Goal: Task Accomplishment & Management: Complete application form

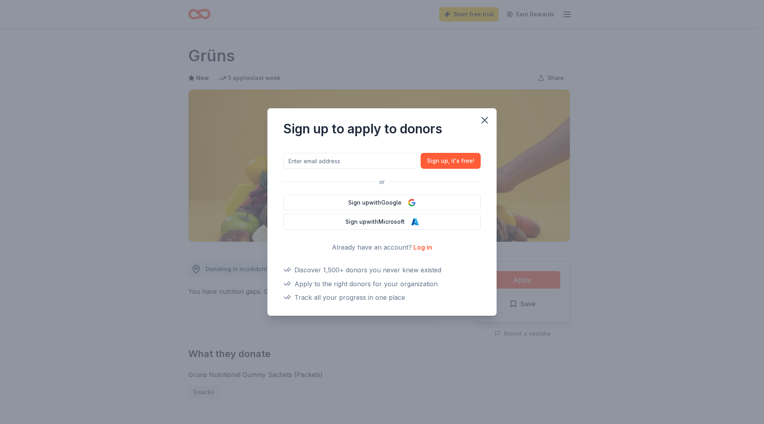
click at [417, 247] on link "Log in" at bounding box center [422, 247] width 19 height 8
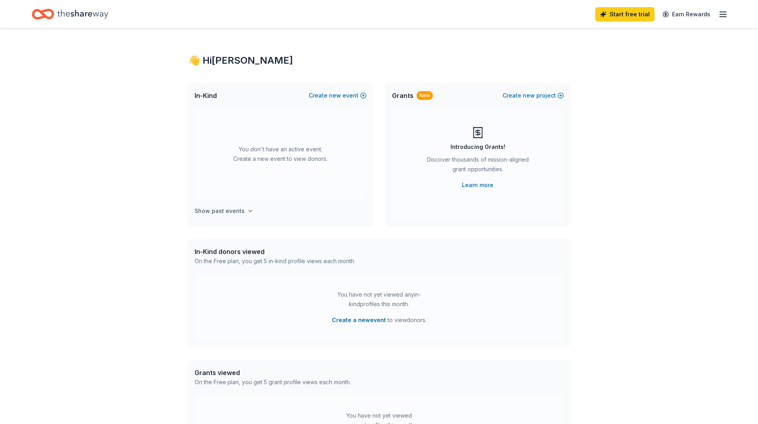
drag, startPoint x: 341, startPoint y: 96, endPoint x: 249, endPoint y: 212, distance: 148.2
click at [249, 212] on div "In-Kind Create new event You don't have an active event. Create a new event to …" at bounding box center [280, 154] width 185 height 143
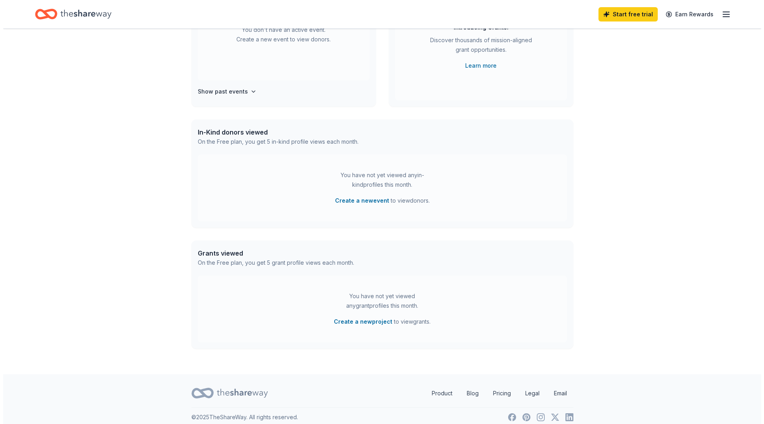
scroll to position [40, 0]
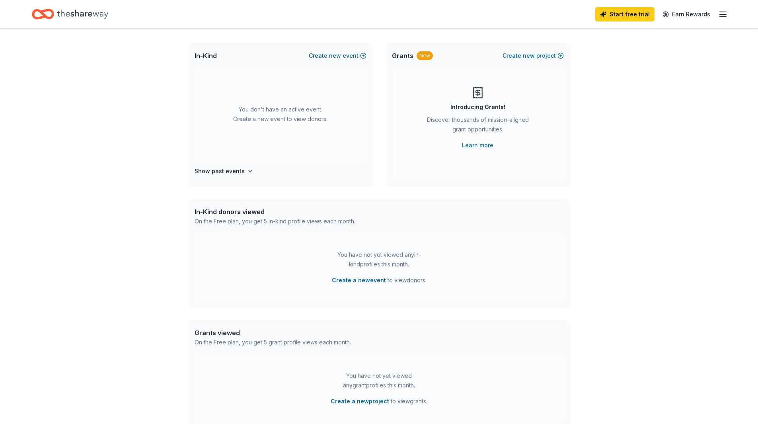
click at [336, 56] on span "new" at bounding box center [335, 56] width 12 height 10
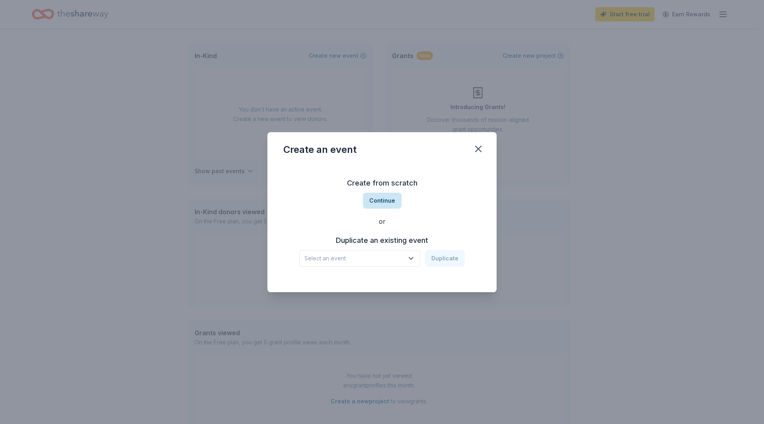
click at [369, 204] on button "Continue" at bounding box center [382, 201] width 39 height 16
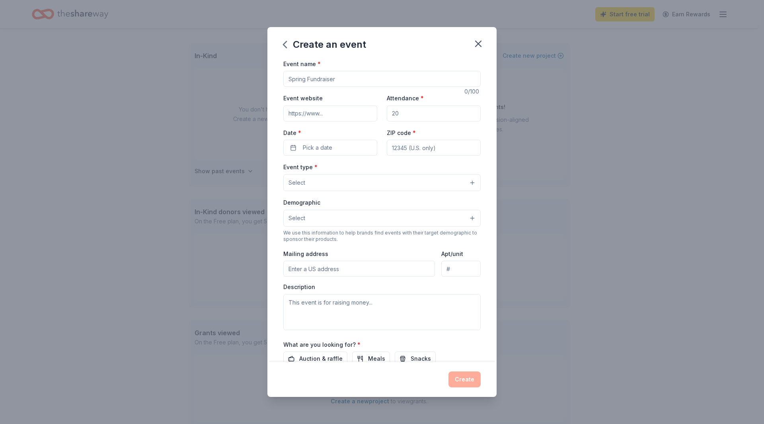
click at [334, 78] on input "Event name *" at bounding box center [381, 79] width 197 height 16
type input "Savage Smash Softball Tournament"
drag, startPoint x: 405, startPoint y: 114, endPoint x: 381, endPoint y: 114, distance: 24.7
click at [381, 114] on div "Event website Attendance * Date * Pick a date ZIP code *" at bounding box center [381, 124] width 197 height 62
click at [399, 115] on input "Attendance *" at bounding box center [434, 113] width 94 height 16
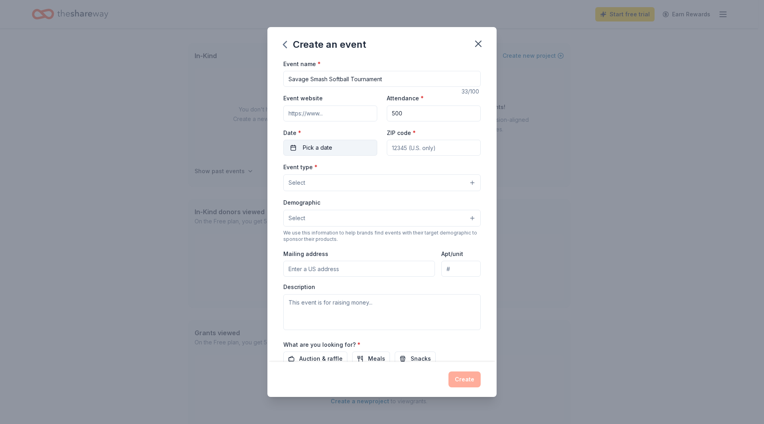
type input "500"
click at [295, 148] on button "Pick a date" at bounding box center [330, 148] width 94 height 16
click at [369, 171] on button "Go to next month" at bounding box center [371, 168] width 11 height 11
click at [372, 251] on button "27" at bounding box center [371, 251] width 14 height 14
click at [432, 146] on input "ZIP code *" at bounding box center [434, 148] width 94 height 16
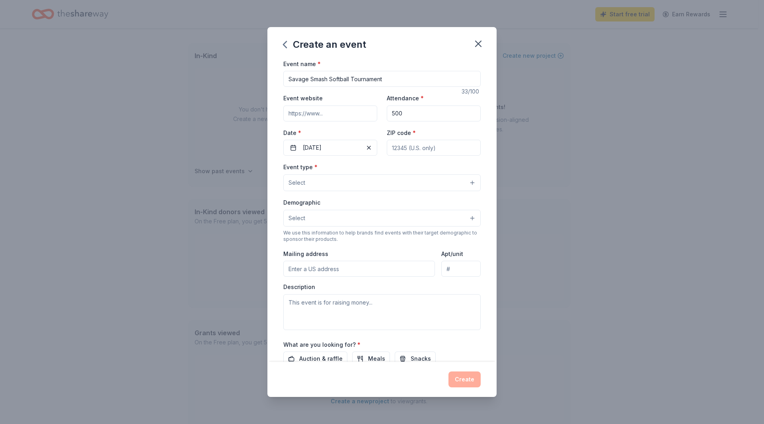
click at [398, 152] on input "ZIP code *" at bounding box center [434, 148] width 94 height 16
type input "53590"
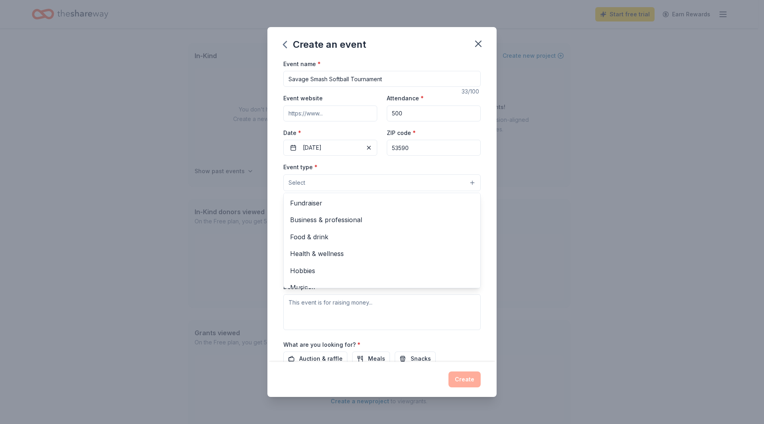
click at [341, 179] on button "Select" at bounding box center [381, 182] width 197 height 17
click at [317, 203] on span "Fundraiser" at bounding box center [382, 203] width 184 height 10
click at [343, 112] on div "Event name * Savage Smash Softball Tournament 33 /100 Event website Attendance …" at bounding box center [381, 243] width 197 height 368
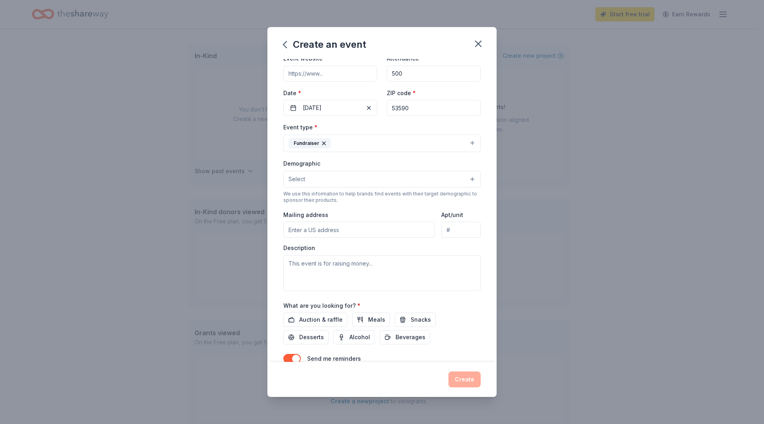
scroll to position [0, 0]
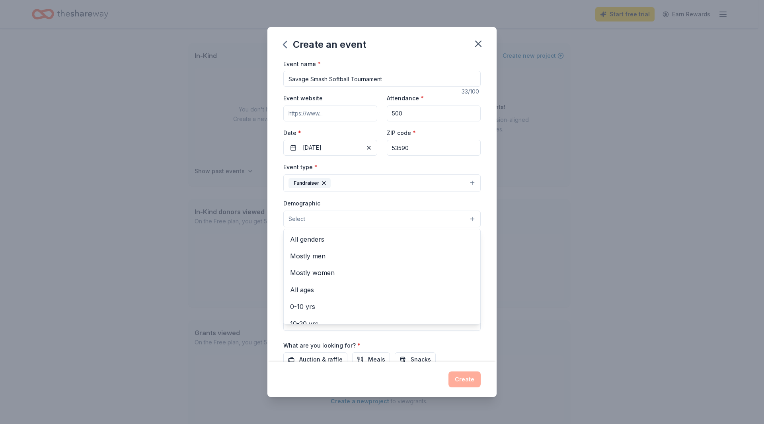
click at [466, 218] on button "Select" at bounding box center [381, 218] width 197 height 17
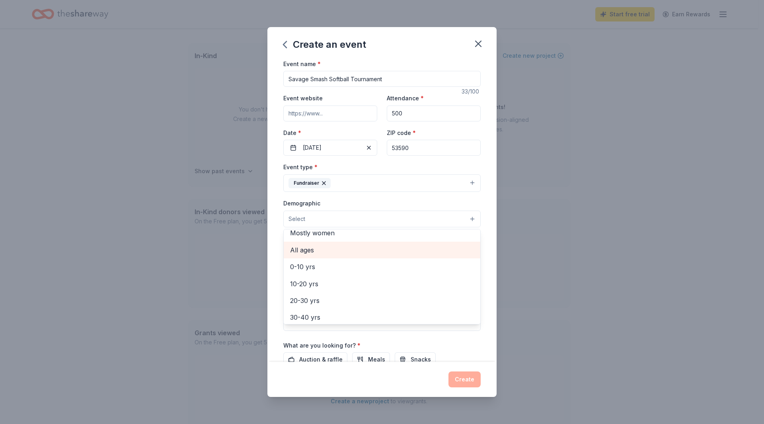
click at [319, 251] on span "All ages" at bounding box center [382, 250] width 184 height 10
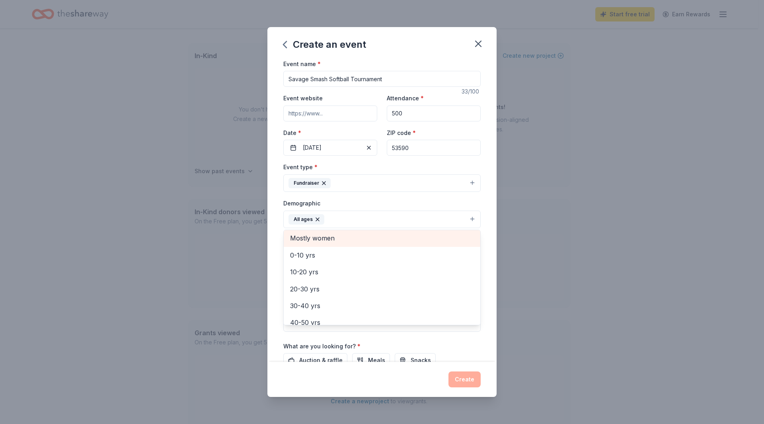
click at [332, 235] on span "Mostly women" at bounding box center [382, 238] width 184 height 10
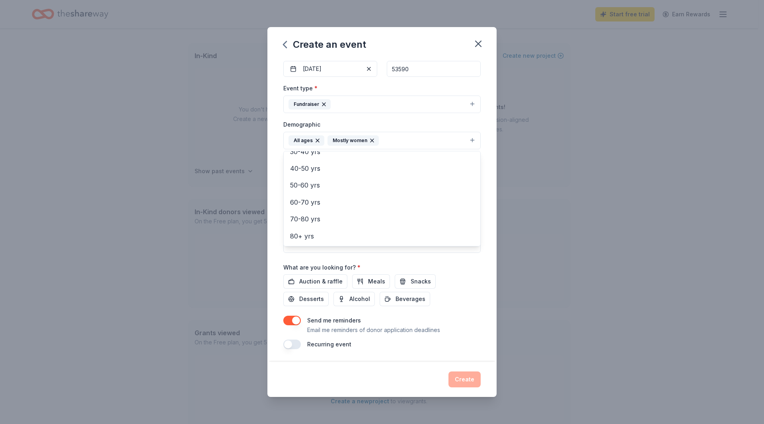
scroll to position [0, 0]
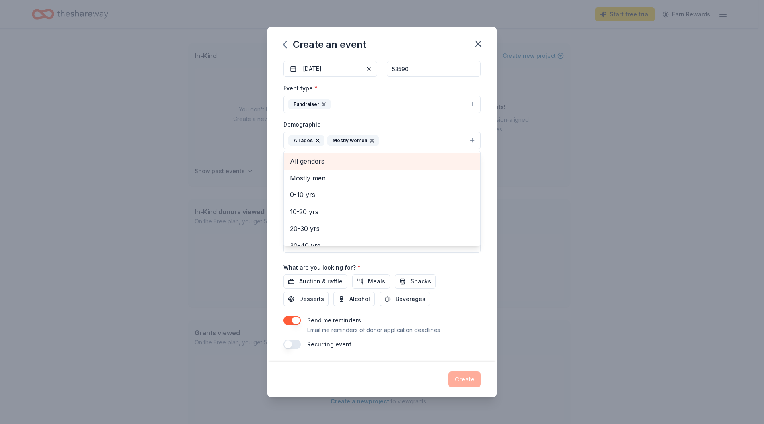
click at [327, 162] on span "All genders" at bounding box center [382, 161] width 184 height 10
click at [486, 210] on div "Event name * Savage Smash Softball Tournament 33 /100 Event website Attendance …" at bounding box center [381, 210] width 229 height 303
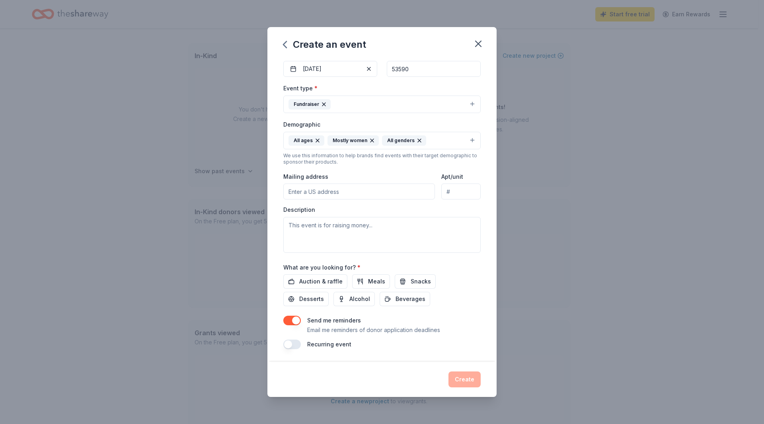
click at [319, 192] on input "Mailing address" at bounding box center [359, 191] width 152 height 16
type input "[STREET_ADDRESS]"
click at [337, 230] on textarea at bounding box center [381, 235] width 197 height 36
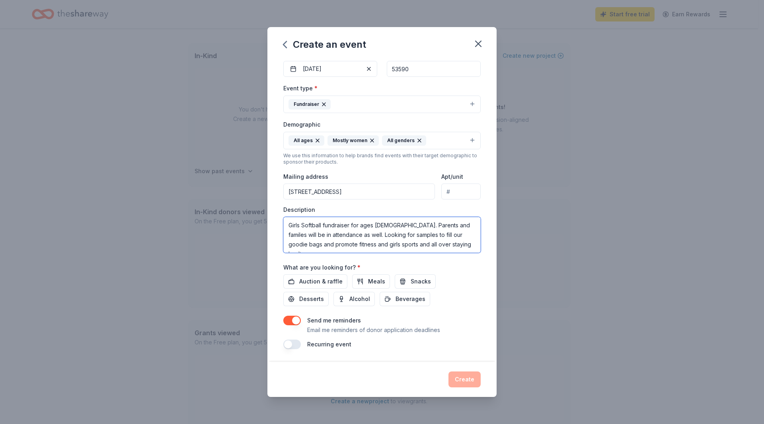
click at [435, 225] on textarea "Girls Softball fundraiser for ages [DEMOGRAPHIC_DATA]. Parents and familes will…" at bounding box center [381, 235] width 197 height 36
click at [439, 244] on textarea "Girls Softball fundraiser for ages [DEMOGRAPHIC_DATA]. Parents and familes will…" at bounding box center [381, 235] width 197 height 36
click at [429, 226] on textarea "Girls Softball fundraiser for ages [DEMOGRAPHIC_DATA]. Parents and familes will…" at bounding box center [381, 235] width 197 height 36
drag, startPoint x: 448, startPoint y: 242, endPoint x: 445, endPoint y: 235, distance: 7.7
click at [445, 235] on textarea "Girls Softball fundraiser for ages [DEMOGRAPHIC_DATA]. Parents and familes will…" at bounding box center [381, 235] width 197 height 36
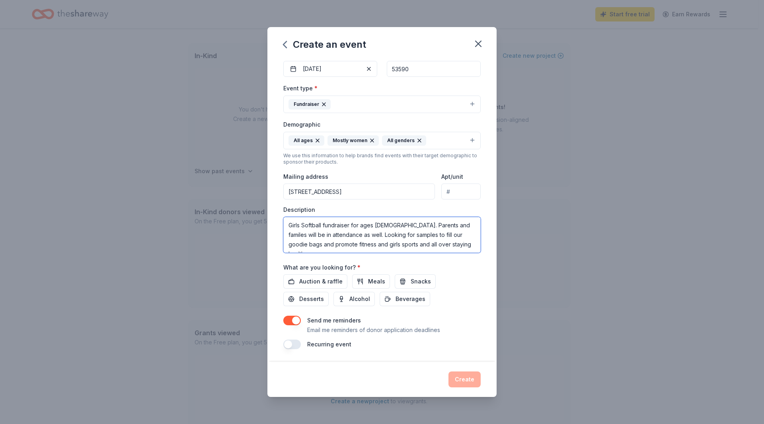
click at [456, 245] on textarea "Girls Softball fundraiser for ages [DEMOGRAPHIC_DATA]. Parents and familes will…" at bounding box center [381, 235] width 197 height 36
type textarea "Girls Softball fundraiser for ages [DEMOGRAPHIC_DATA]. Parents and familes will…"
click at [414, 282] on span "Snacks" at bounding box center [421, 282] width 20 height 10
click at [333, 284] on span "Auction & raffle" at bounding box center [320, 282] width 43 height 10
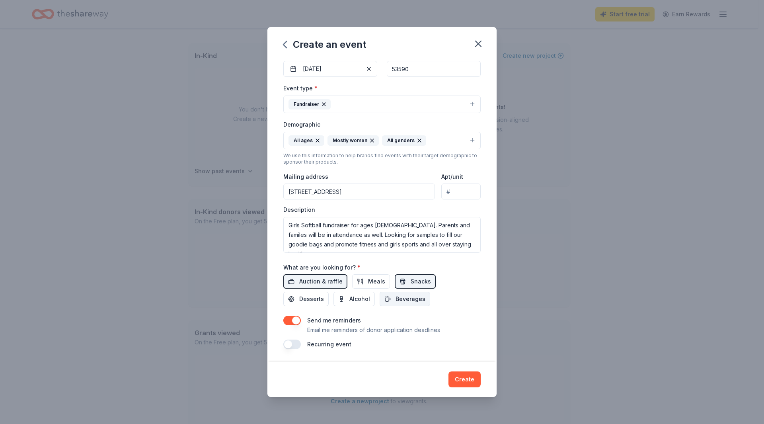
click at [409, 303] on span "Beverages" at bounding box center [410, 299] width 30 height 10
click at [312, 300] on span "Desserts" at bounding box center [311, 299] width 25 height 10
click at [355, 281] on button "Meals" at bounding box center [371, 281] width 38 height 14
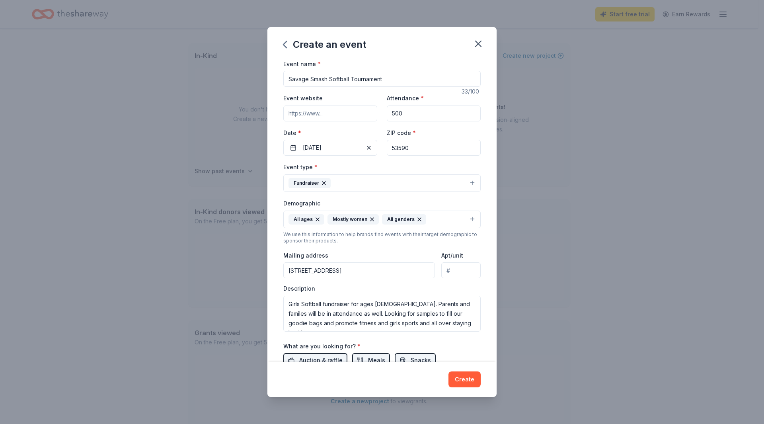
click at [337, 75] on input "Savage Smash Softball Tournament" at bounding box center [381, 79] width 197 height 16
click at [288, 76] on input "Savage Smash Softball Tournament" at bounding box center [381, 79] width 197 height 16
click at [419, 79] on input "Sun Prairie Savage Smash Softball Tournament" at bounding box center [381, 79] width 197 height 16
type input "Sun Prairie Savage Smash Softball Tournament"
click at [307, 115] on input "Event website" at bounding box center [330, 113] width 94 height 16
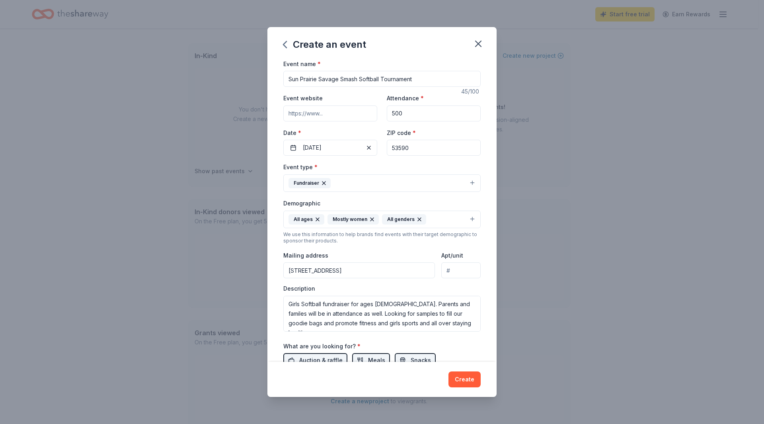
click at [300, 115] on input "Event website" at bounding box center [330, 113] width 94 height 16
click at [299, 116] on input "Event website" at bounding box center [330, 113] width 94 height 16
paste input "[URL][DOMAIN_NAME]"
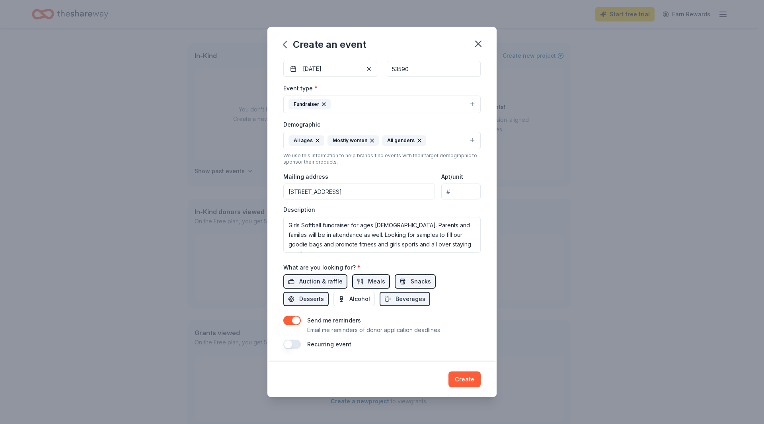
type input "[URL][DOMAIN_NAME]"
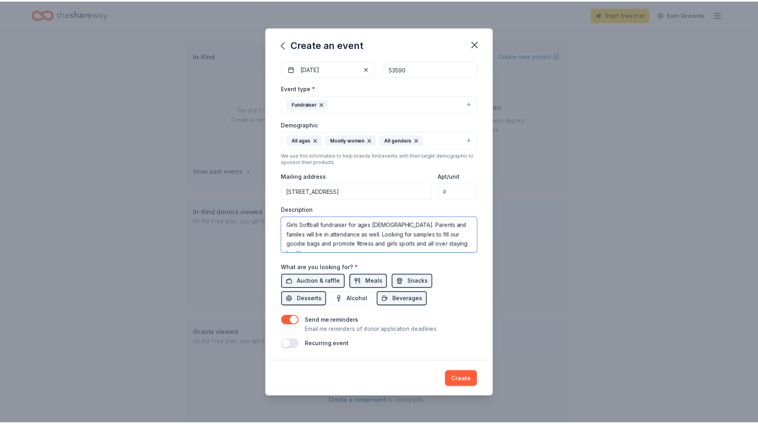
scroll to position [0, 0]
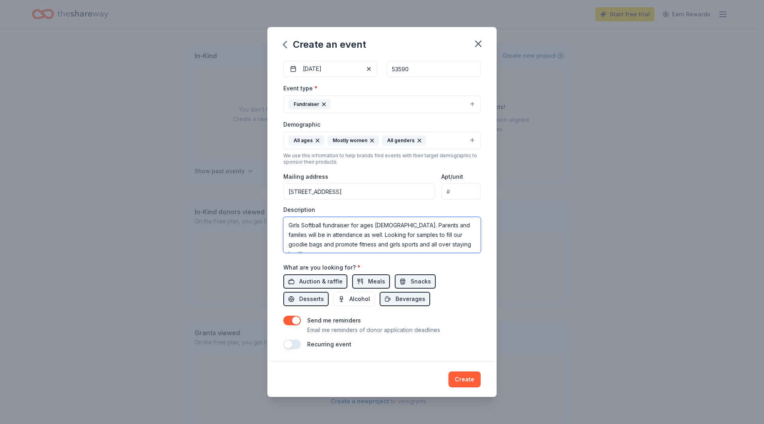
click at [340, 234] on textarea "Girls Softball fundraiser for ages [DEMOGRAPHIC_DATA]. Parents and familes will…" at bounding box center [381, 235] width 197 height 36
type textarea "Girls Softball fundraiser for ages [DEMOGRAPHIC_DATA]. Parents and familes will…"
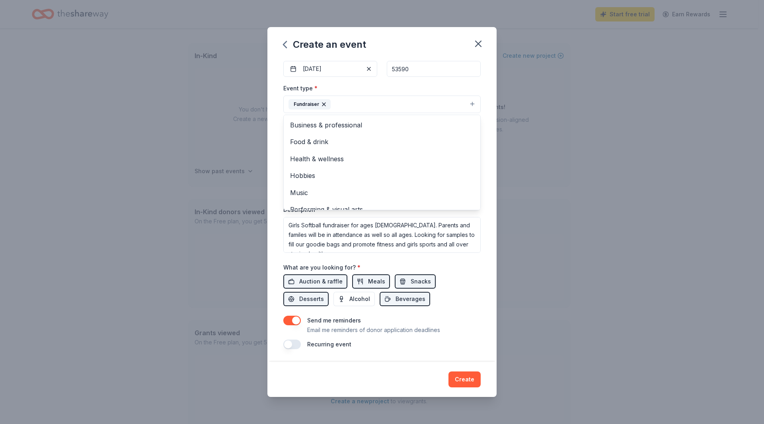
click at [384, 105] on button "Fundraiser" at bounding box center [381, 104] width 197 height 18
click at [293, 138] on span "Food & drink" at bounding box center [382, 141] width 184 height 10
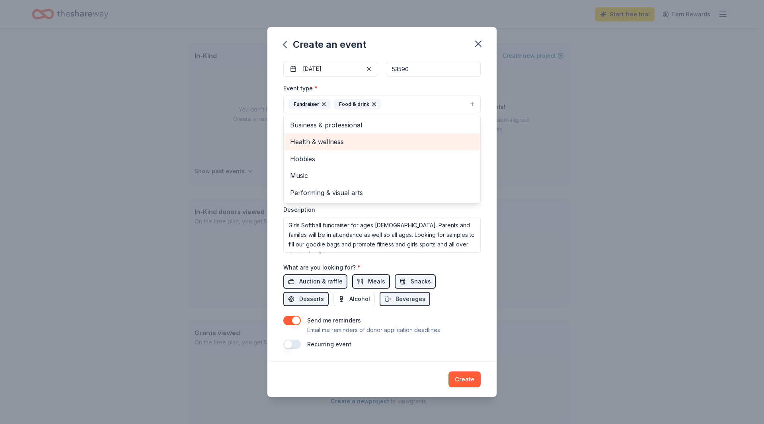
click at [326, 139] on span "Health & wellness" at bounding box center [382, 141] width 184 height 10
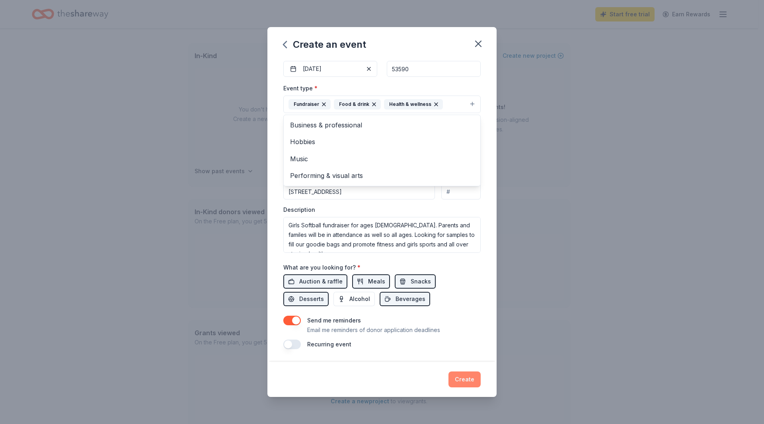
click at [463, 380] on div "Create an event Event name * Sun Prairie Savage Smash Softball Tournament 45 /1…" at bounding box center [381, 212] width 229 height 370
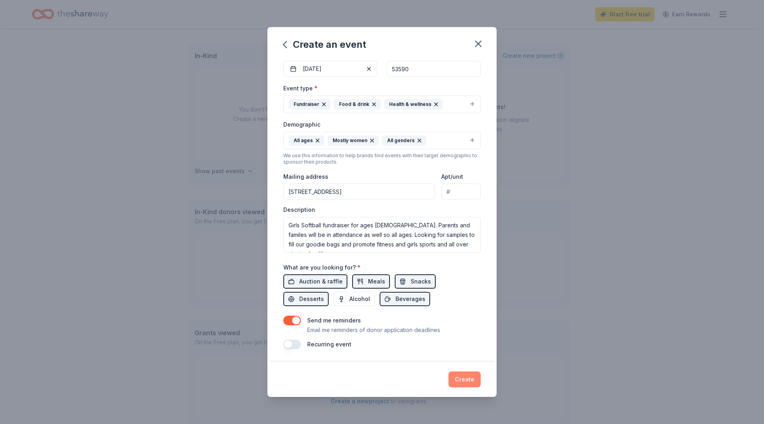
click at [470, 378] on button "Create" at bounding box center [464, 379] width 32 height 16
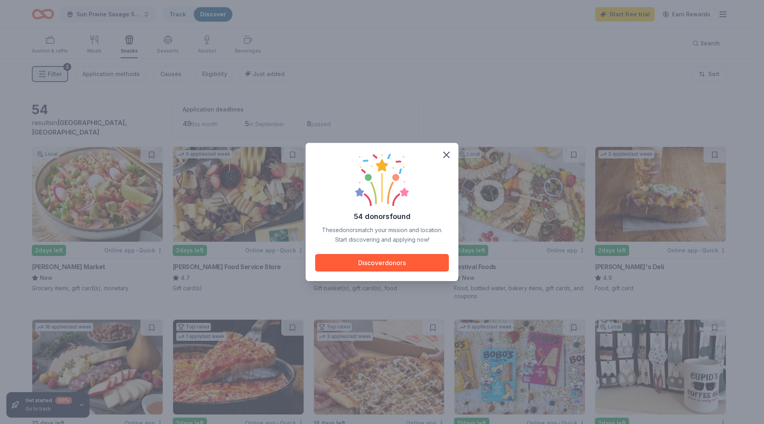
drag, startPoint x: 371, startPoint y: 267, endPoint x: 337, endPoint y: 241, distance: 43.1
click at [370, 267] on button "Discover donors" at bounding box center [382, 263] width 134 height 18
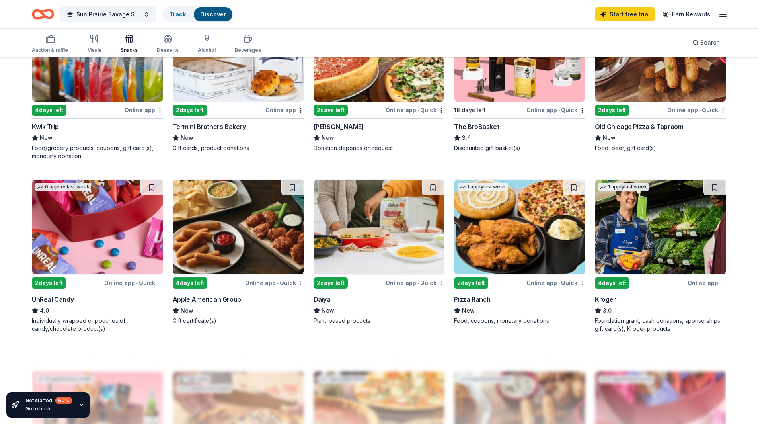
scroll to position [358, 0]
